Goal: Transaction & Acquisition: Obtain resource

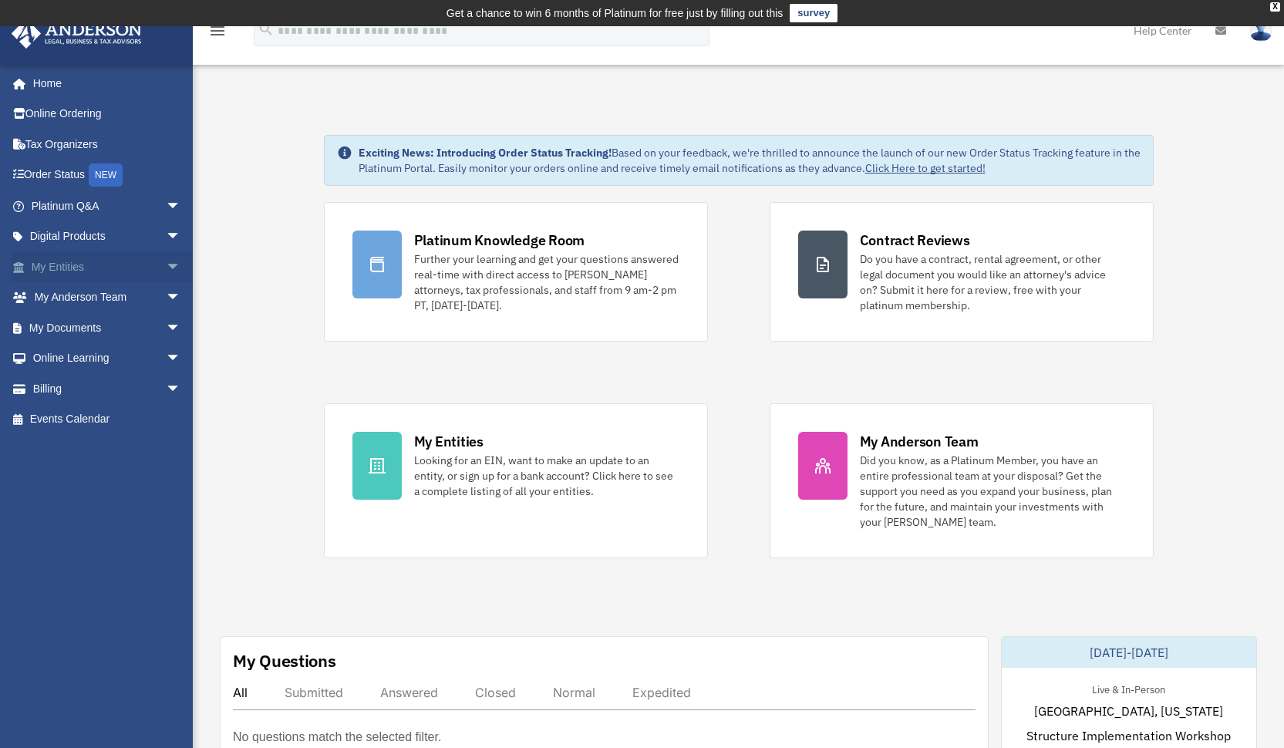
click at [86, 253] on link "My Entities arrow_drop_down" at bounding box center [107, 266] width 193 height 31
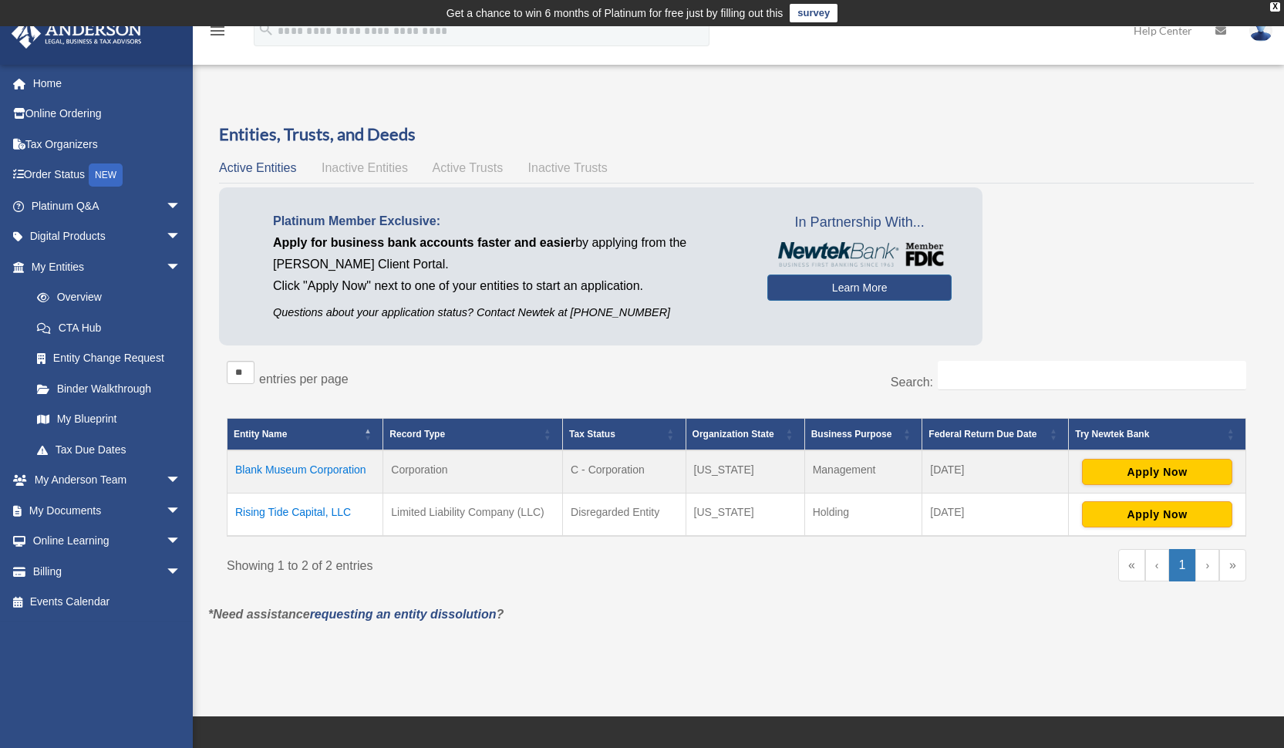
click at [322, 470] on td "Blank Museum Corporation" at bounding box center [305, 471] width 156 height 43
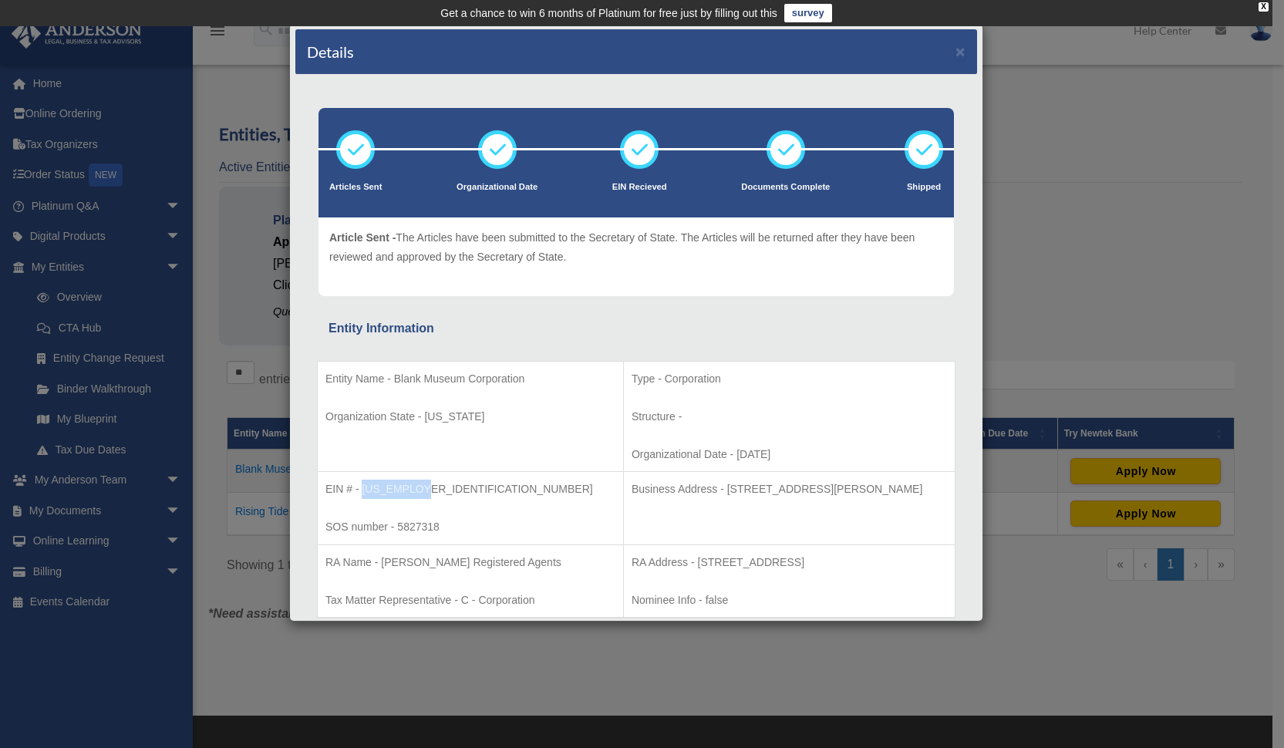
drag, startPoint x: 362, startPoint y: 487, endPoint x: 457, endPoint y: 488, distance: 95.6
click at [458, 489] on p "EIN # - 93-2462725" at bounding box center [470, 488] width 290 height 19
copy p "93-2462725"
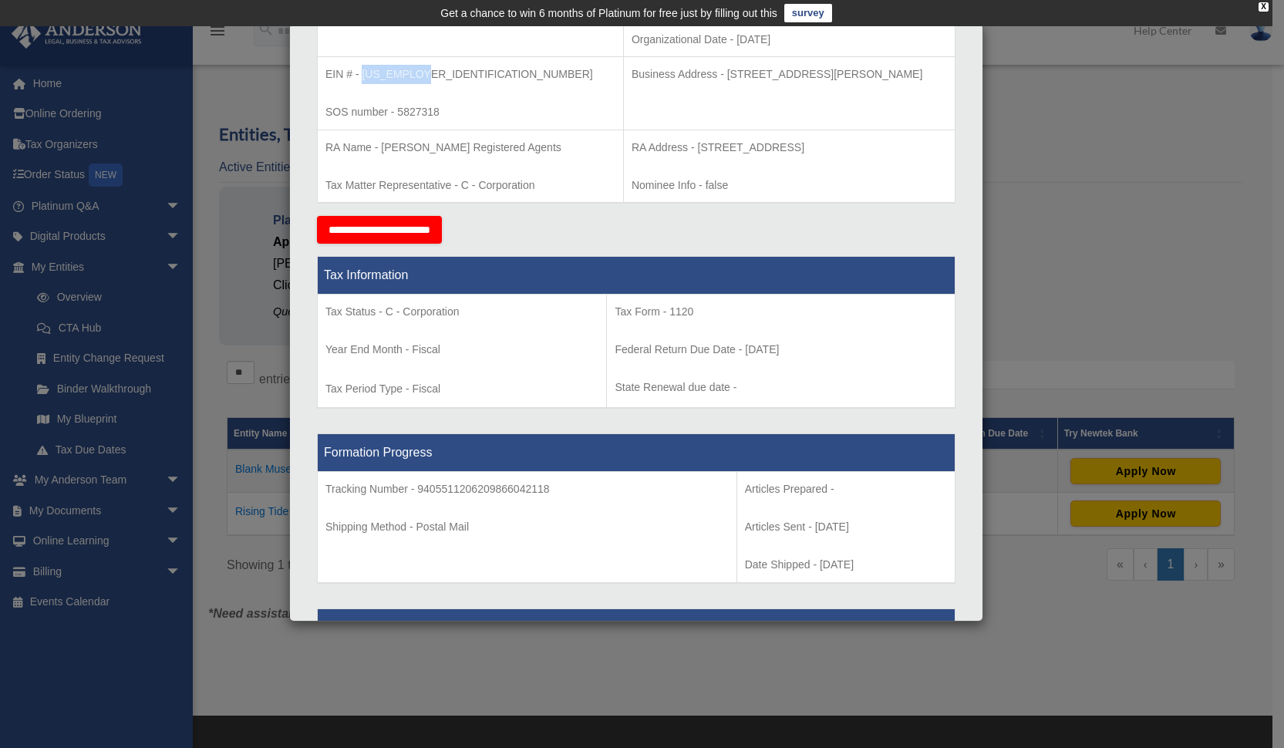
scroll to position [488, 0]
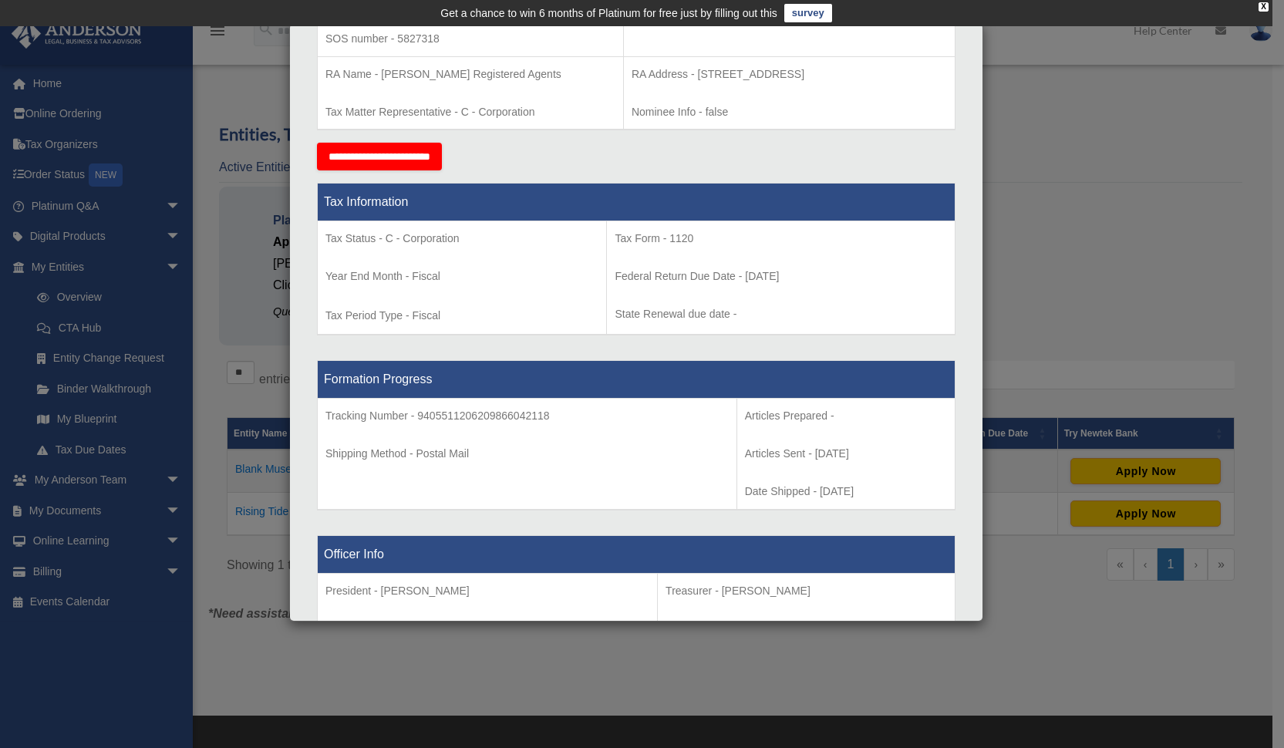
click at [1075, 284] on div "Details × Articles Sent Organizational Date" at bounding box center [642, 374] width 1284 height 748
click at [238, 563] on div "Details × Articles Sent Organizational Date" at bounding box center [642, 374] width 1284 height 748
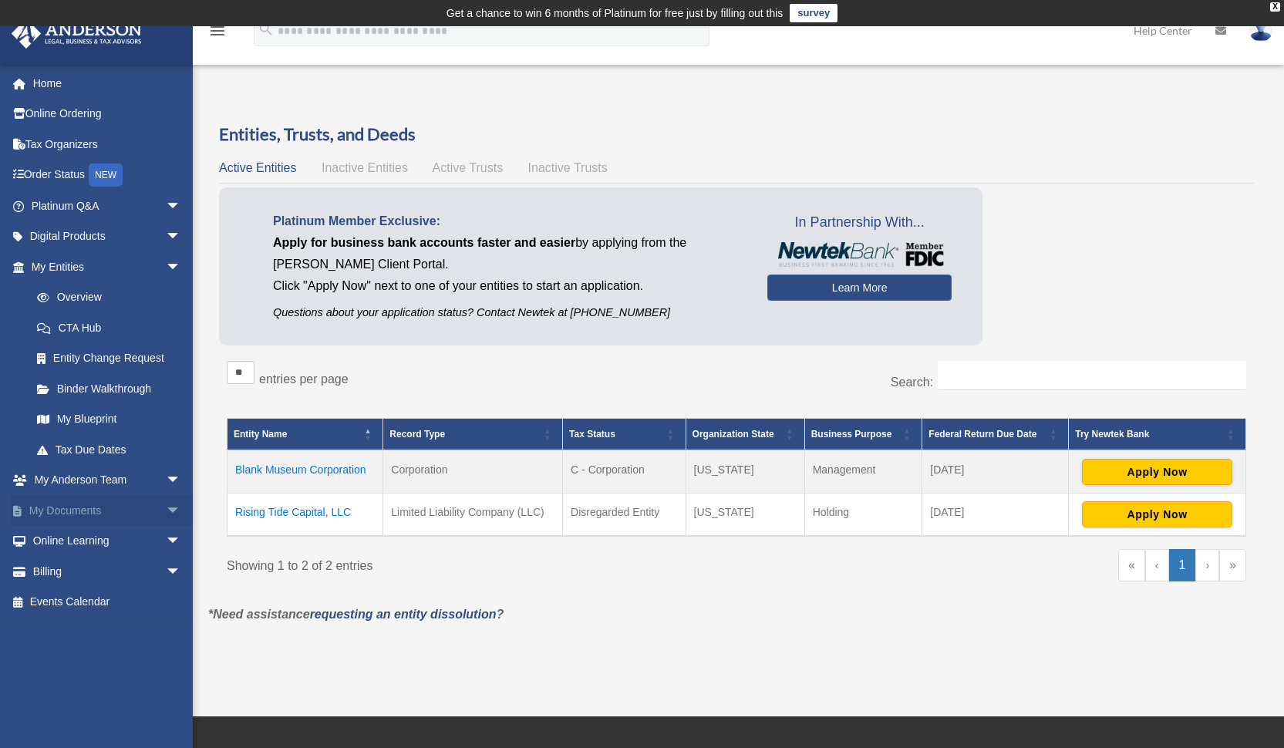
click at [110, 498] on link "My Documents arrow_drop_down" at bounding box center [107, 510] width 193 height 31
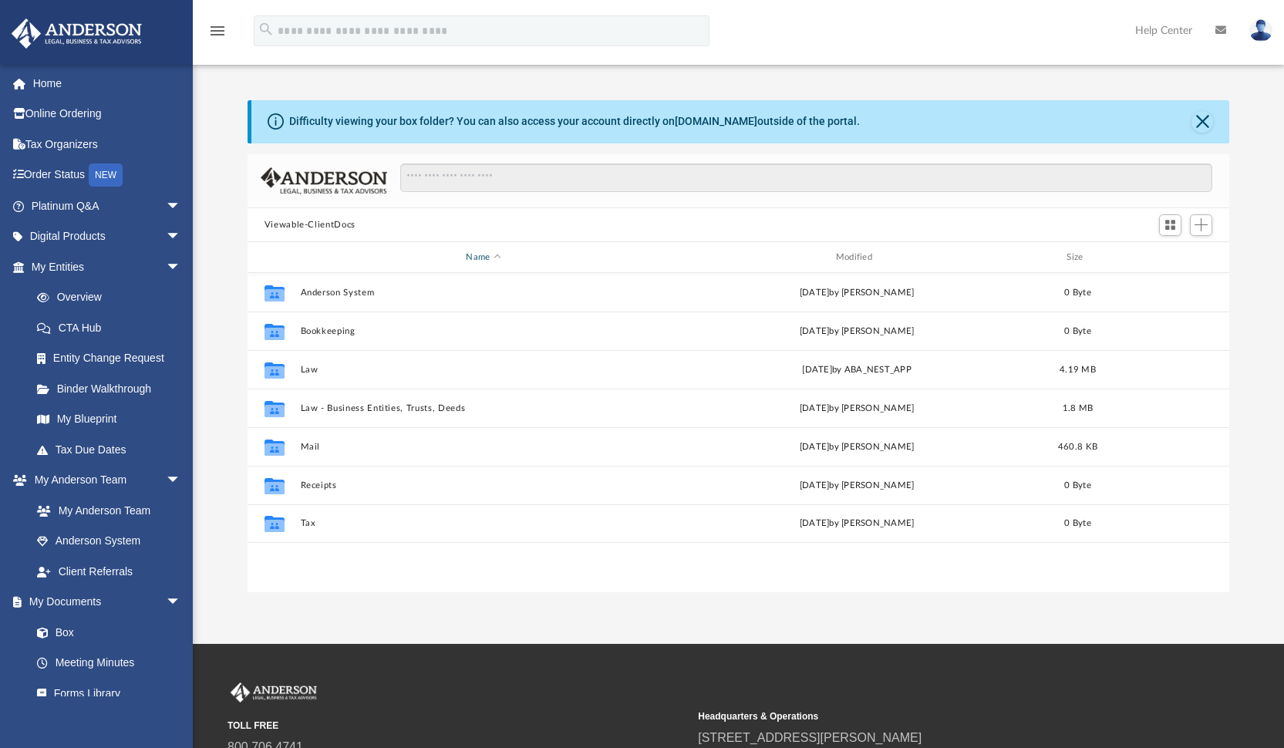
scroll to position [27, 0]
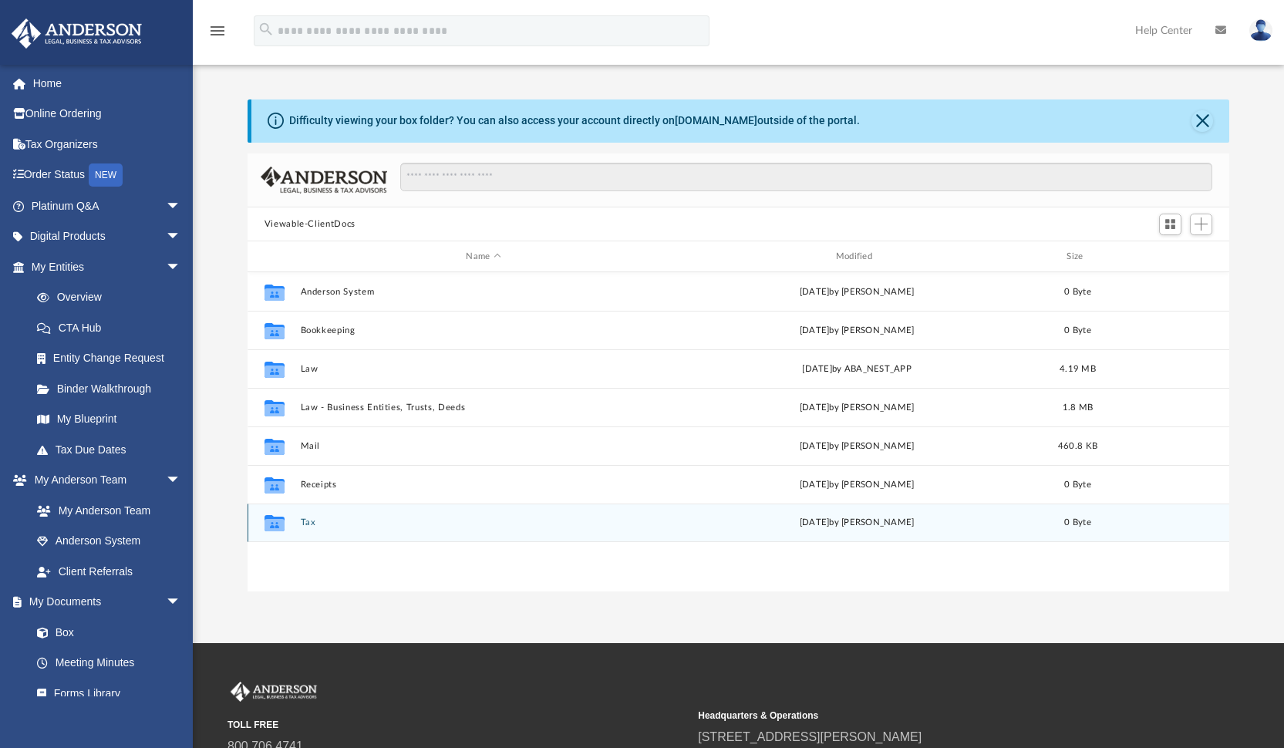
click at [309, 523] on button "Tax" at bounding box center [483, 523] width 366 height 10
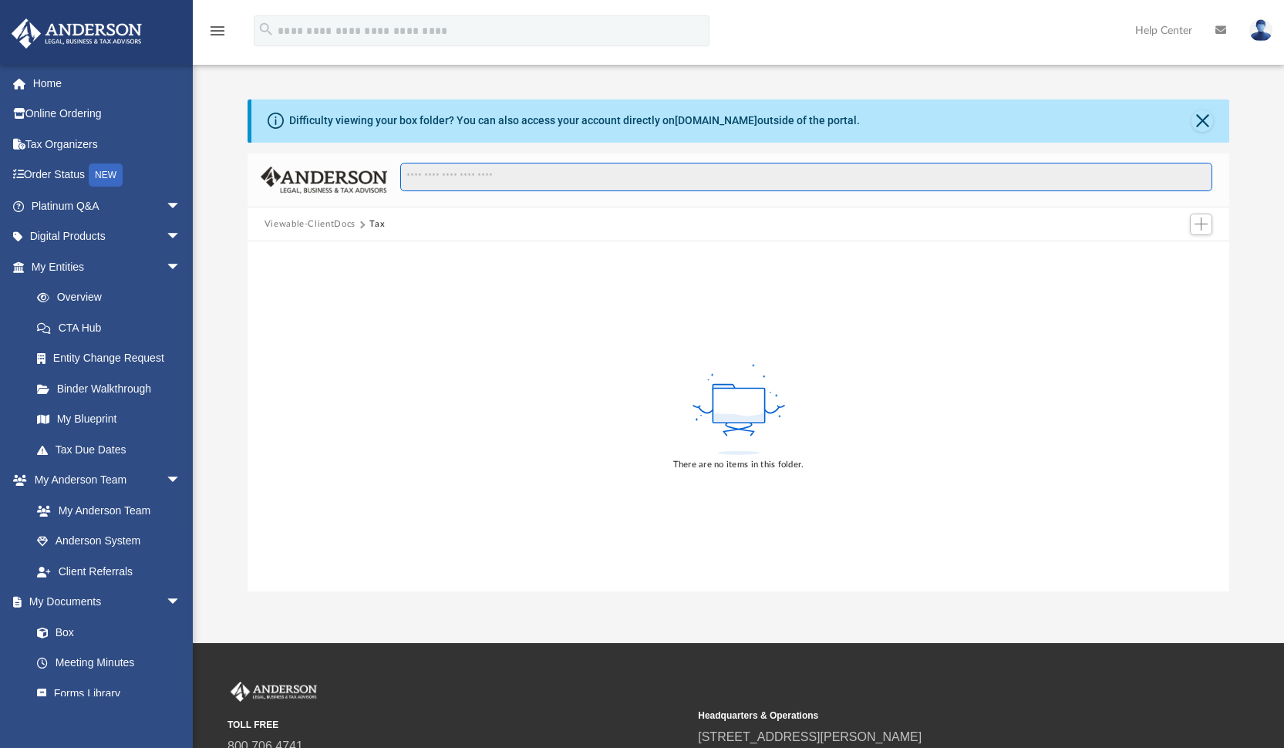
click at [503, 179] on input "Search files and folders" at bounding box center [806, 177] width 812 height 29
click at [319, 227] on button "Viewable-ClientDocs" at bounding box center [309, 224] width 91 height 14
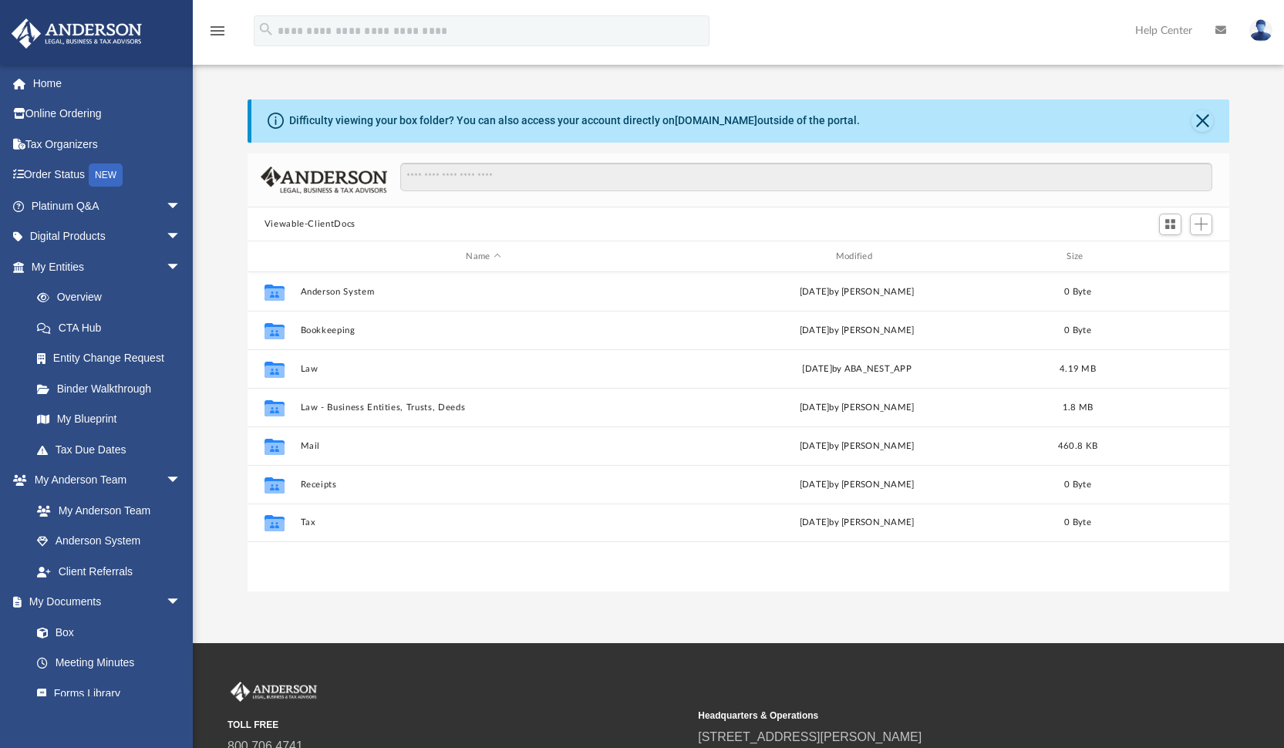
scroll to position [12, 12]
click at [506, 178] on input "Search files and folders" at bounding box center [806, 177] width 812 height 29
type input "***"
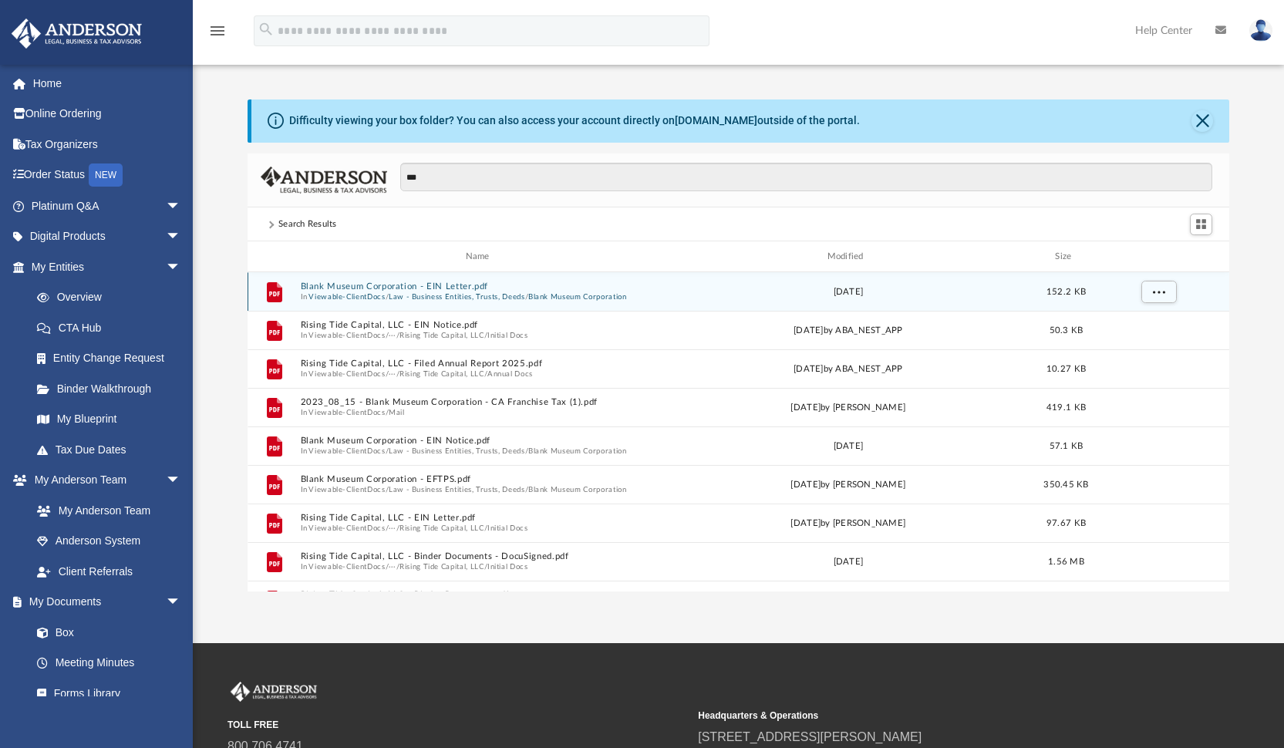
click at [449, 284] on button "Blank Museum Corporation - EIN Letter.pdf" at bounding box center [480, 286] width 361 height 10
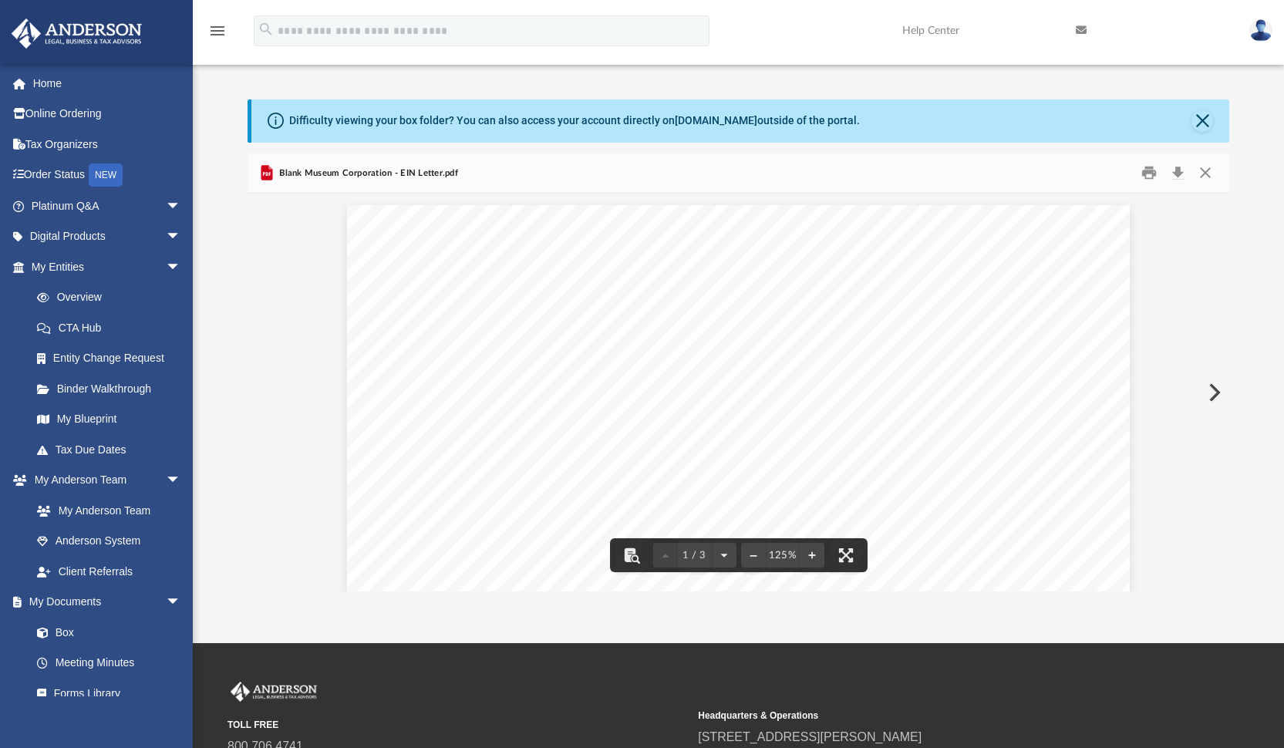
scroll to position [0, 0]
click at [1182, 173] on button "Download" at bounding box center [1177, 173] width 28 height 24
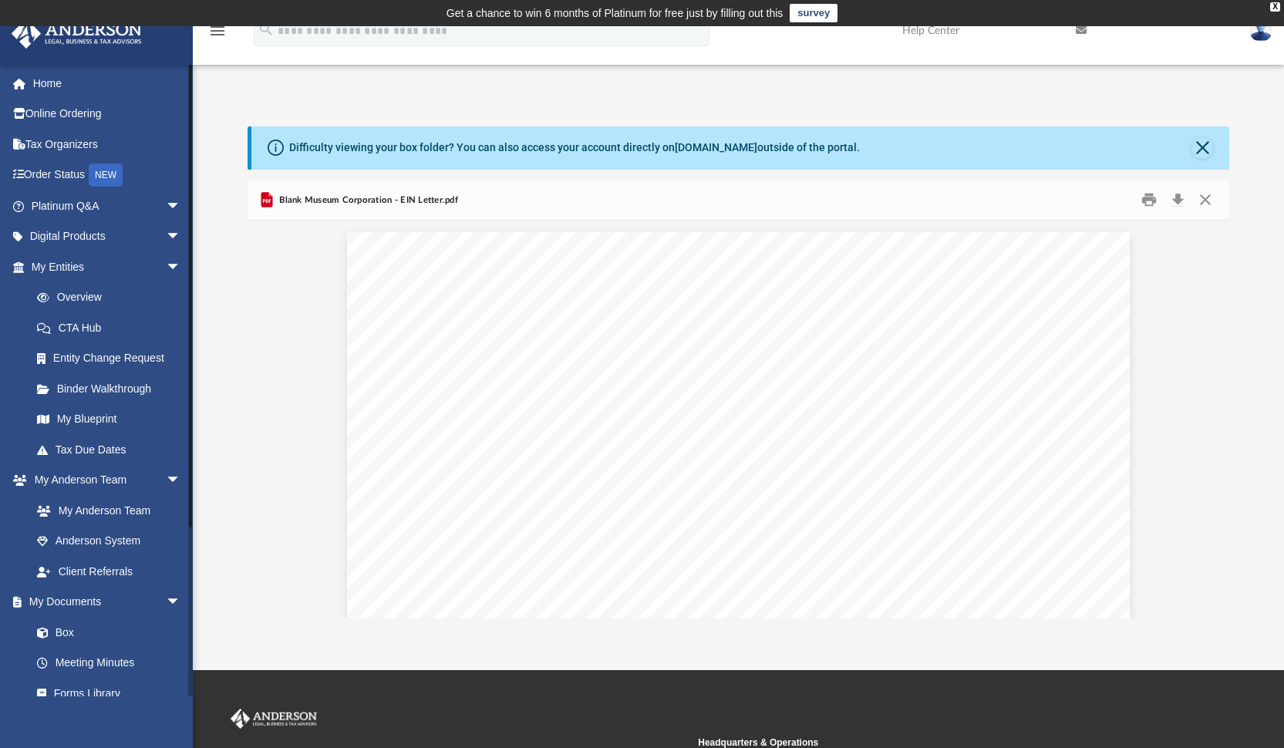
click at [0, 687] on li "My Documents arrow_drop_down Box Meeting Minutes Forms Library Notarize" at bounding box center [102, 663] width 204 height 153
